Goal: Task Accomplishment & Management: Manage account settings

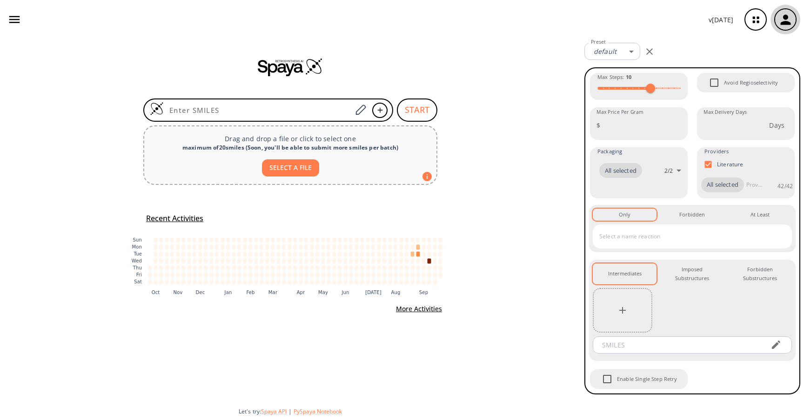
click at [785, 24] on icon "button" at bounding box center [785, 19] width 10 height 10
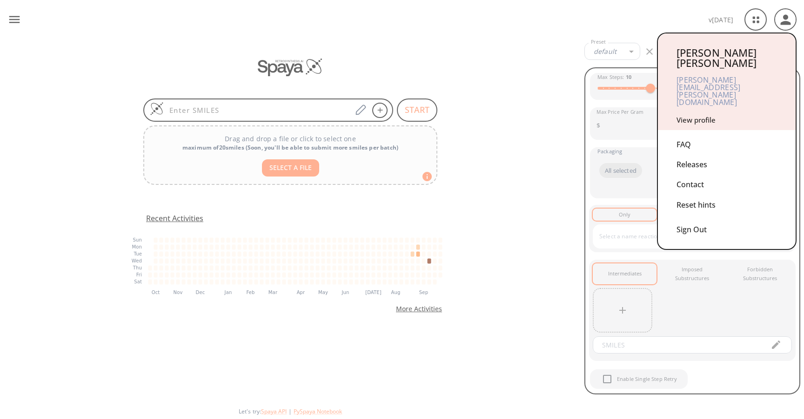
click at [699, 115] on link "View profile" at bounding box center [695, 119] width 39 height 9
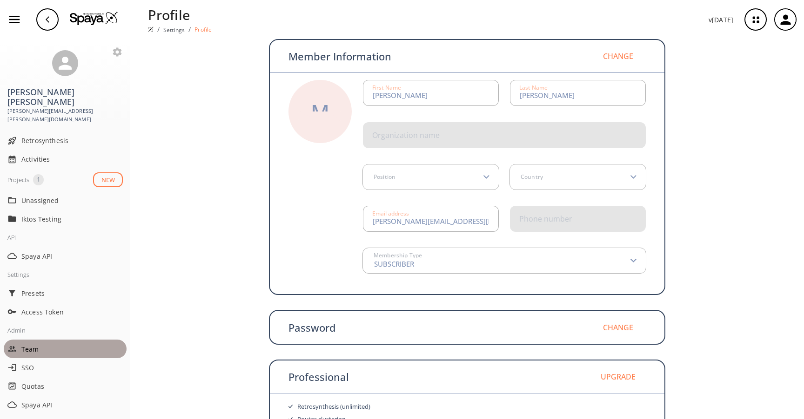
click at [35, 345] on span "Team" at bounding box center [71, 350] width 101 height 10
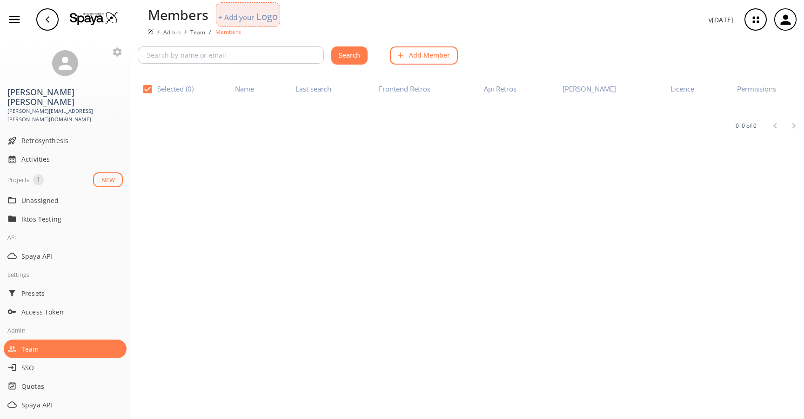
checkbox input "false"
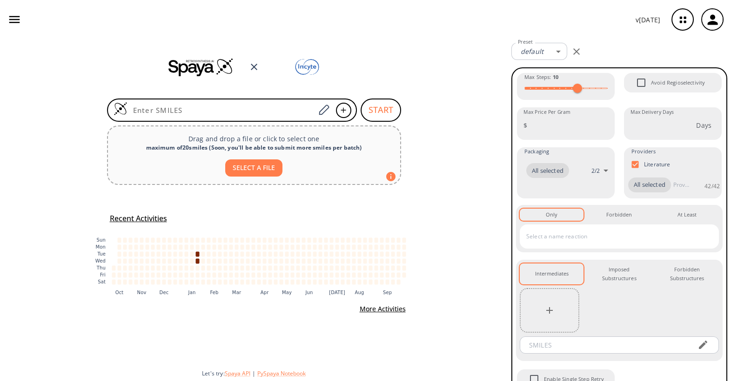
click at [702, 25] on div "button" at bounding box center [712, 19] width 22 height 22
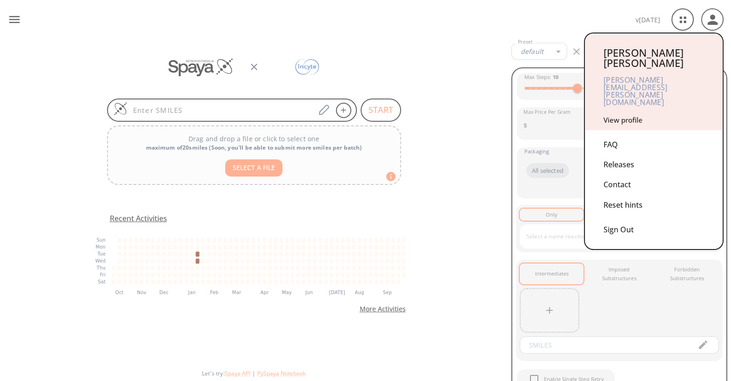
click at [634, 115] on link "View profile" at bounding box center [622, 119] width 39 height 9
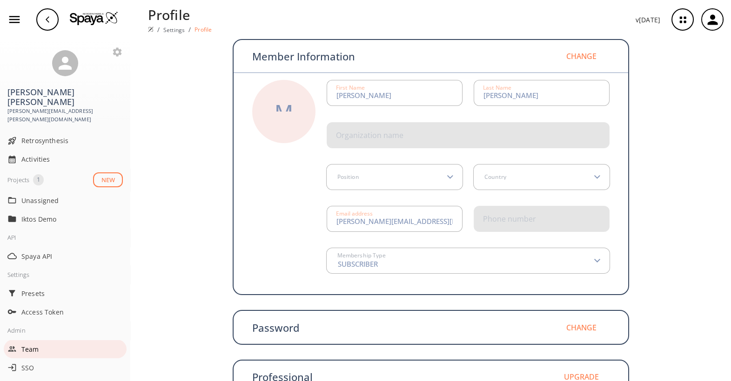
click at [32, 345] on span "Team" at bounding box center [71, 350] width 101 height 10
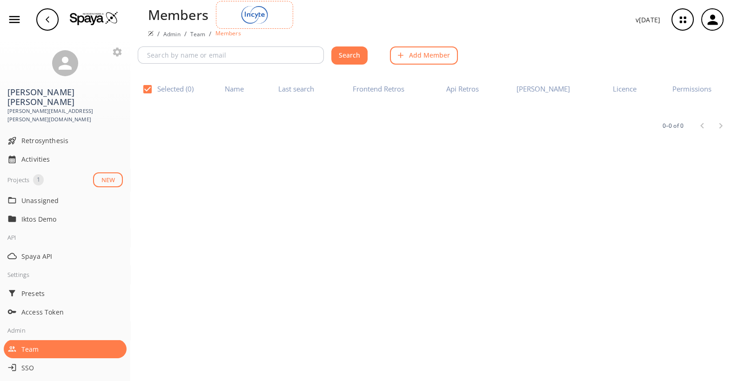
checkbox input "false"
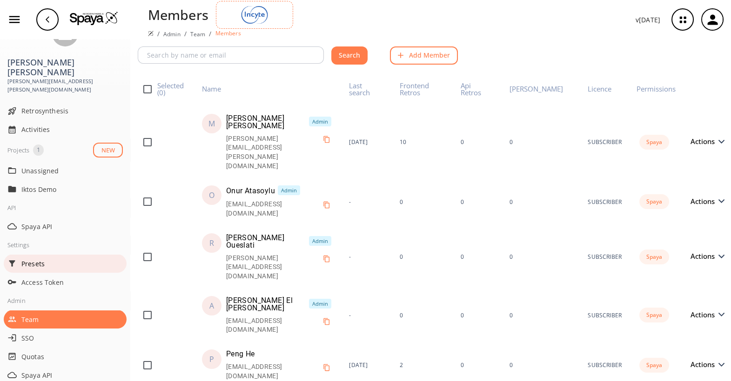
scroll to position [59, 0]
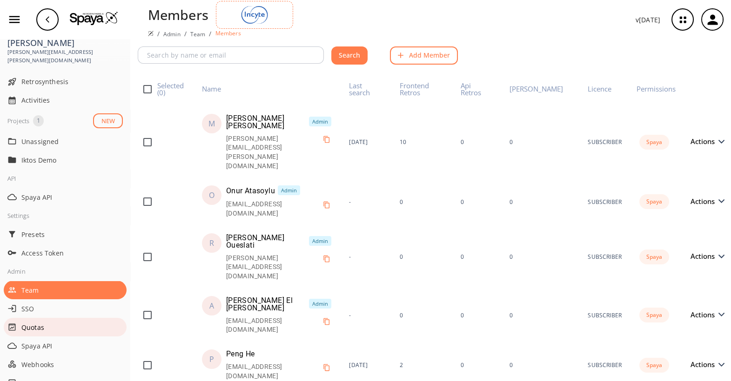
click at [40, 323] on span "Quotas" at bounding box center [71, 328] width 101 height 10
